Goal: Task Accomplishment & Management: Complete application form

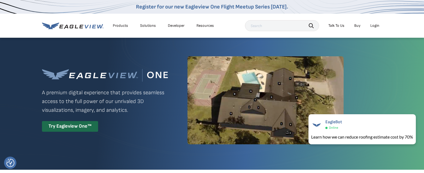
click at [143, 26] on div "Solutions" at bounding box center [148, 25] width 16 height 5
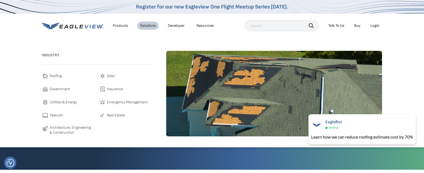
click at [109, 87] on span "Insurance" at bounding box center [115, 89] width 16 height 7
click at [109, 88] on span "Insurance" at bounding box center [115, 89] width 16 height 7
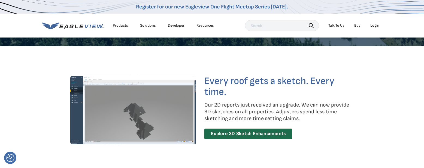
scroll to position [103, 0]
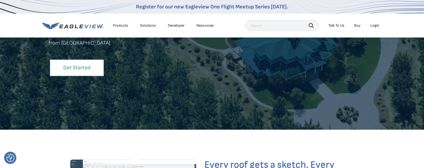
click at [71, 72] on link "Get Started" at bounding box center [77, 68] width 54 height 17
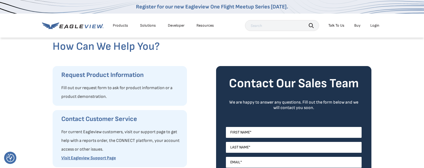
scroll to position [36, 0]
click at [261, 132] on input "First Name *" at bounding box center [294, 132] width 136 height 11
type input "[PERSON_NAME]"
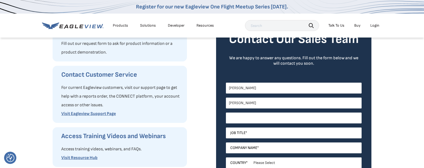
scroll to position [113, 0]
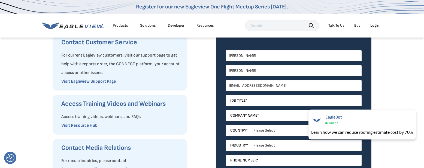
type input "[EMAIL_ADDRESS][DOMAIN_NAME]"
click at [274, 101] on input "Chief Underwriting OFF" at bounding box center [294, 100] width 136 height 11
type input "Chief Underwriting Officer"
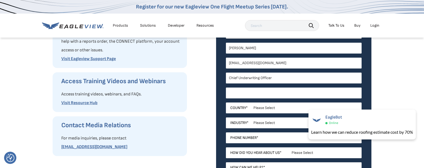
scroll to position [134, 0]
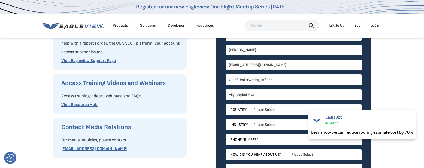
type input "Ally Capital MGA"
click at [264, 109] on select "Please Select United States Canada Australia India United Kingdom Other Aruba C…" at bounding box center [294, 110] width 136 height 11
select select "[GEOGRAPHIC_DATA]"
click at [226, 105] on select "Please Select United States Canada Australia India United Kingdom Other Aruba C…" at bounding box center [294, 110] width 136 height 11
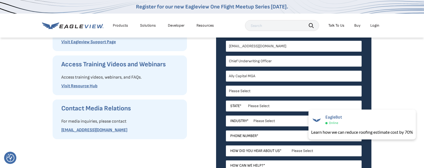
scroll to position [155, 0]
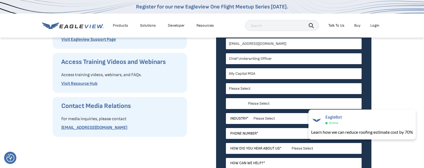
click at [257, 103] on select "Please Select Alabama Alaska Alberta Arizona Arkansas British Columbia Californ…" at bounding box center [294, 103] width 136 height 11
select select "Florida"
click at [226, 98] on select "Please Select Alabama Alaska Alberta Arizona Arkansas British Columbia Californ…" at bounding box center [294, 103] width 136 height 11
click at [264, 122] on select "Please Select Architects & Engineering Construction Electric/Gas Utilities Gove…" at bounding box center [294, 118] width 136 height 11
select select "Insurance"
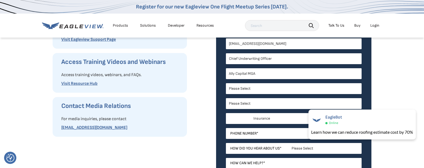
click at [226, 113] on select "Please Select Architects & Engineering Construction Electric/Gas Utilities Gove…" at bounding box center [294, 118] width 136 height 11
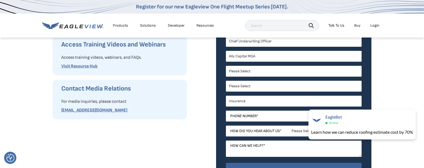
scroll to position [176, 0]
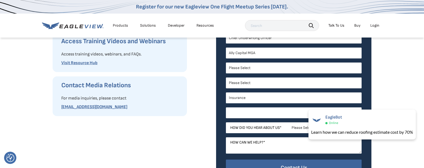
click at [259, 113] on input "Phone Number *" at bounding box center [294, 113] width 136 height 11
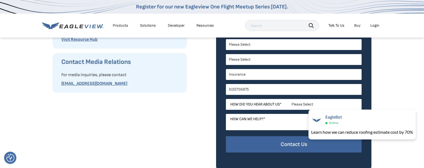
scroll to position [200, 0]
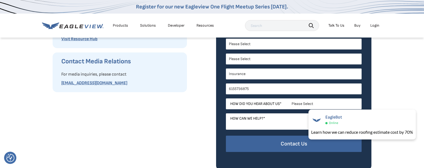
type input "6155736875"
click at [290, 102] on select "Please Select Search Engine Social Media Word of Mouth Podcast Online Advertise…" at bounding box center [294, 104] width 136 height 11
select select "Word of Mouth"
click at [226, 99] on select "Please Select Search Engine Social Media Word of Mouth Podcast Online Advertise…" at bounding box center [294, 104] width 136 height 11
click at [256, 125] on textarea "How can we help? *" at bounding box center [294, 122] width 136 height 16
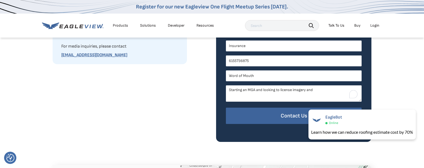
scroll to position [242, 0]
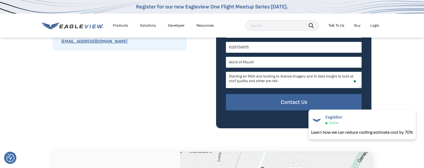
click at [293, 78] on textarea "Starting an MGA and looking to license imagery and AI data insight to look at r…" at bounding box center [294, 80] width 136 height 16
click at [313, 78] on textarea "Starting an MGA and looking to license an imagery and AI data insight to look a…" at bounding box center [294, 80] width 136 height 16
drag, startPoint x: 248, startPoint y: 76, endPoint x: 279, endPoint y: 89, distance: 33.3
click at [248, 76] on textarea "Starting an MGA and looking to license an imagery and AI data insight to look a…" at bounding box center [294, 80] width 136 height 16
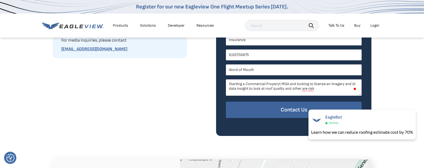
scroll to position [234, 0]
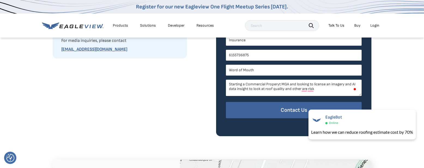
click at [319, 88] on textarea "Starting a Commercial Properyt MGA and looking to license an imagery and AI dat…" at bounding box center [294, 88] width 136 height 16
click at [282, 84] on textarea "Starting a Commercial Properyt MGA and looking to license an imagery and AI dat…" at bounding box center [294, 88] width 136 height 16
click at [332, 90] on textarea "Starting a Commercial Property MGA and looking to license an imagery and AI dat…" at bounding box center [294, 88] width 136 height 16
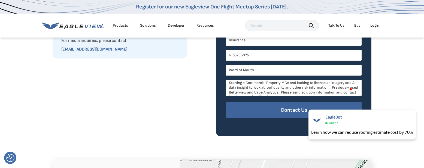
scroll to position [0, 0]
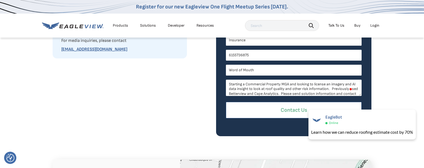
type textarea "Starting a Commercial Property MGA and looking to license an imagery and AI dat…"
click at [298, 111] on input "Contact Us" at bounding box center [294, 110] width 136 height 17
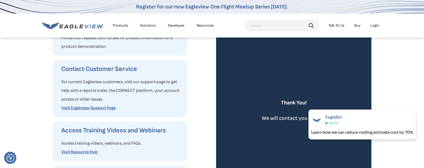
scroll to position [88, 0]
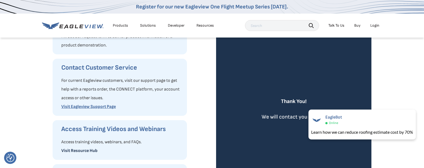
click at [82, 151] on link "Visit Resource Hub" at bounding box center [79, 151] width 36 height 5
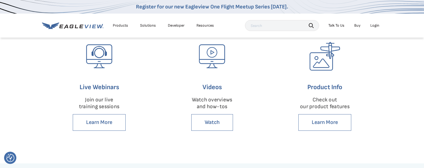
scroll to position [183, 0]
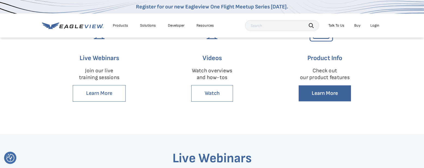
click at [324, 89] on link "Learn More" at bounding box center [324, 93] width 53 height 17
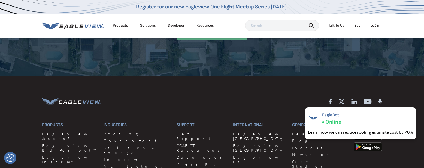
scroll to position [1507, 0]
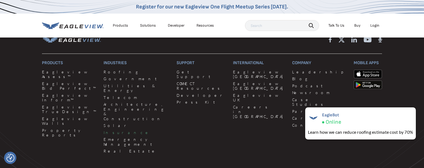
click at [108, 131] on link "Insurance" at bounding box center [137, 133] width 67 height 5
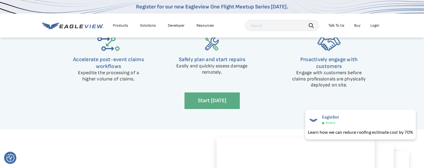
scroll to position [1099, 0]
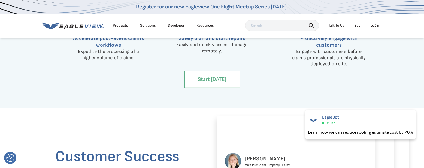
click at [209, 76] on link "Start Today" at bounding box center [212, 79] width 55 height 17
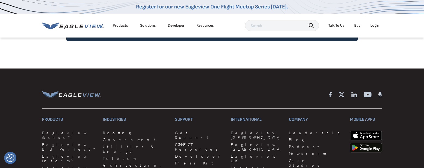
scroll to position [1091, 0]
